Goal: Check status

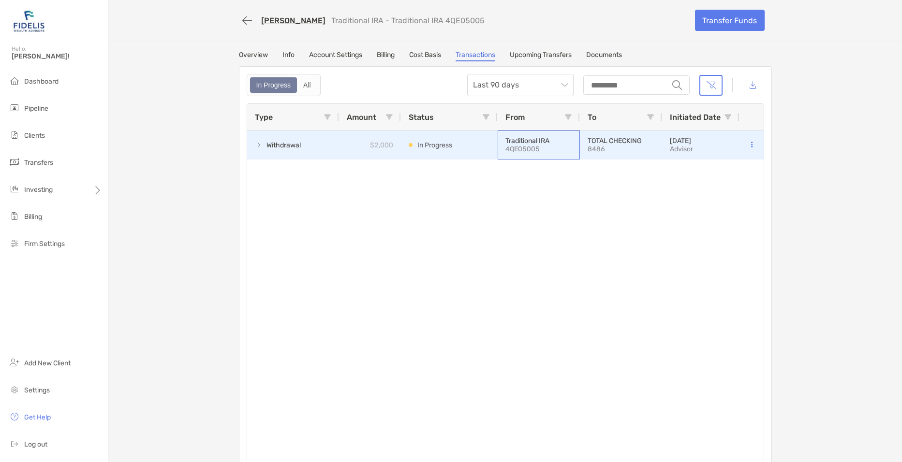
click at [513, 150] on p "4QE05005" at bounding box center [538, 149] width 67 height 8
